Goal: Find specific page/section: Find specific page/section

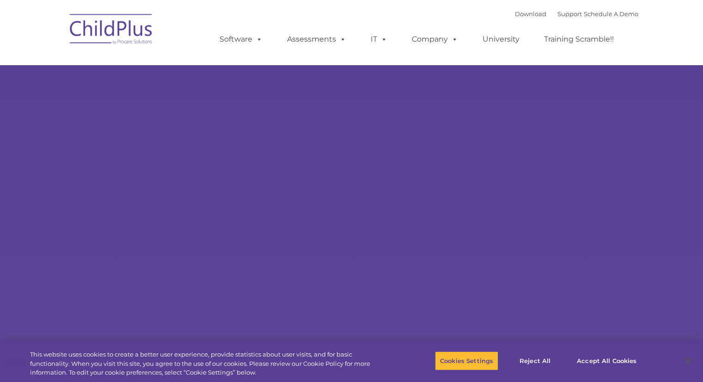
select select "MEDIUM"
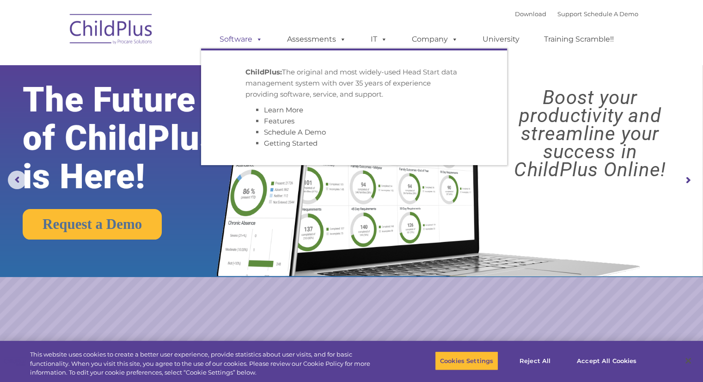
click at [251, 43] on link "Software" at bounding box center [240, 39] width 61 height 18
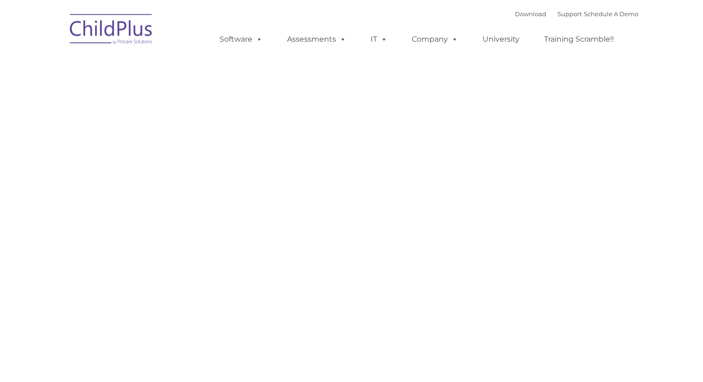
type input ""
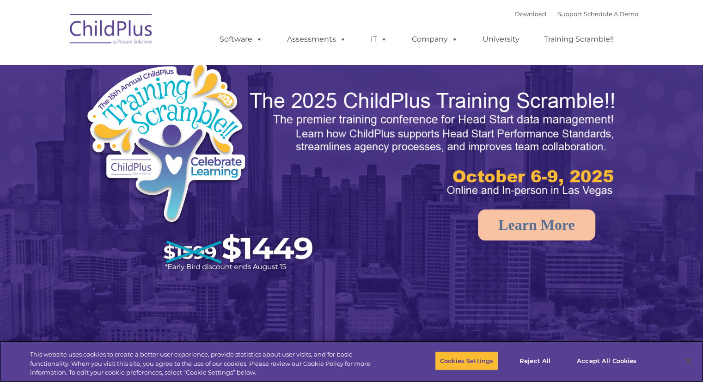
select select "MEDIUM"
